Goal: Communication & Community: Answer question/provide support

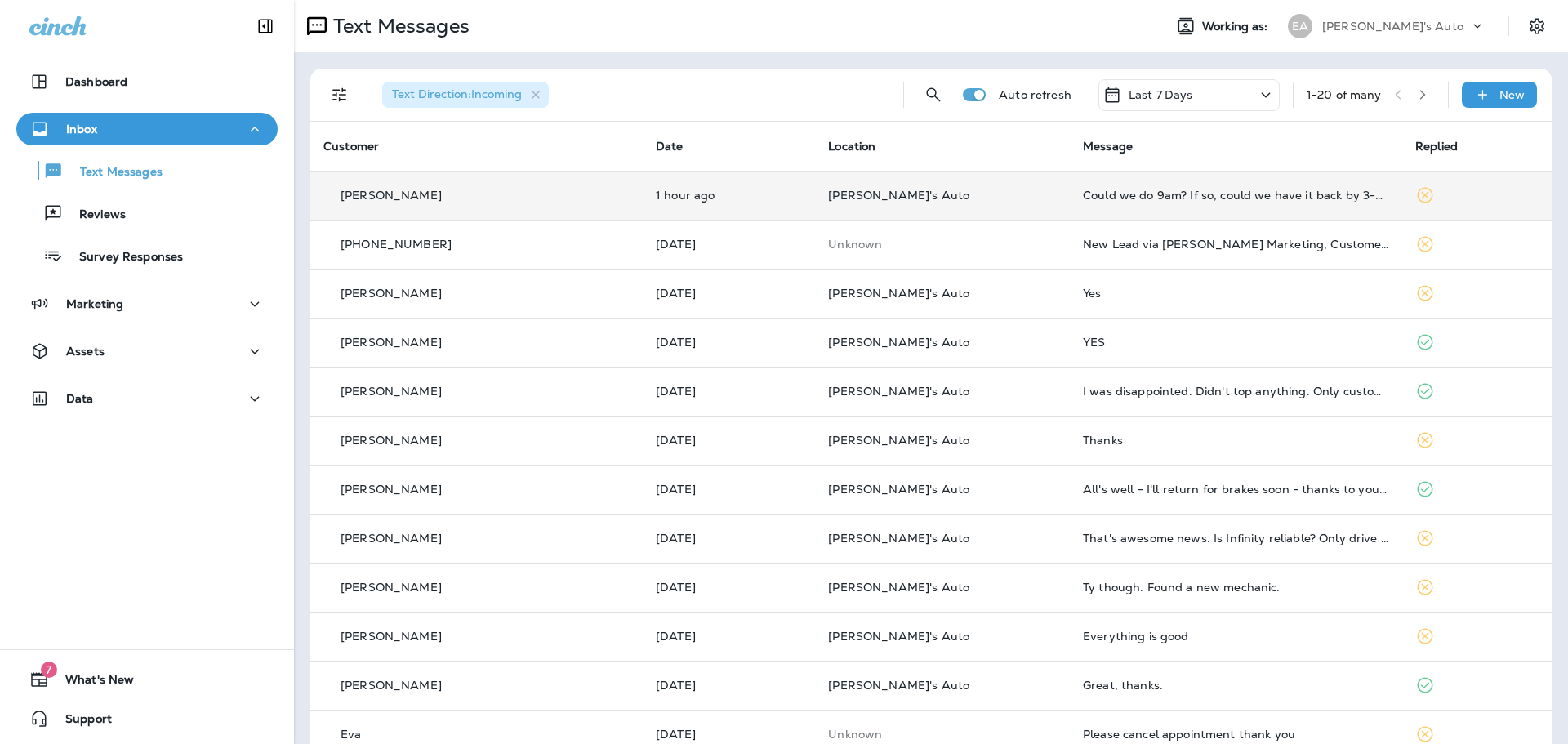
click at [975, 206] on td "[PERSON_NAME]'s Auto" at bounding box center [942, 195] width 255 height 49
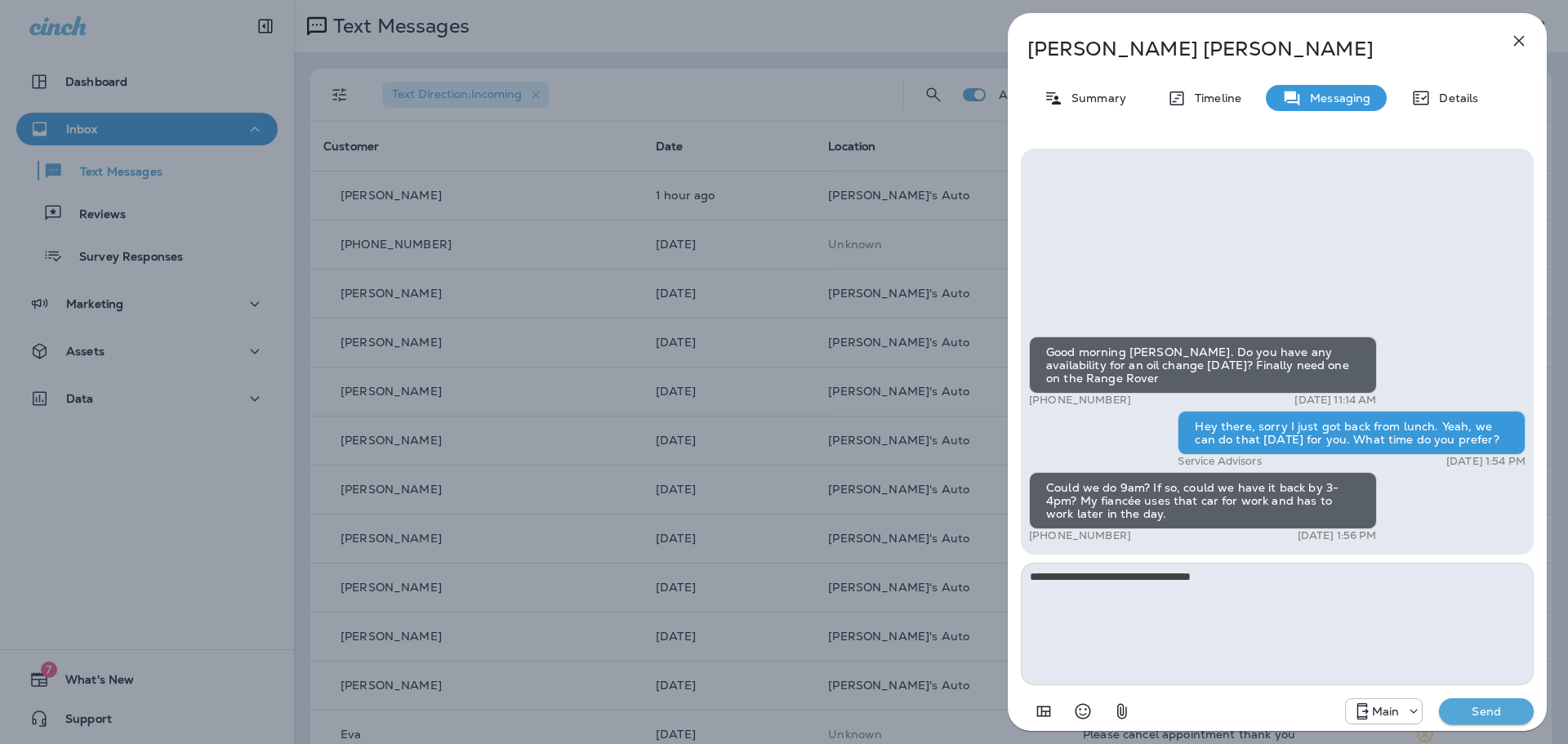
type textarea "**********"
click at [1481, 718] on p "Send" at bounding box center [1486, 711] width 69 height 15
